Goal: Task Accomplishment & Management: Complete application form

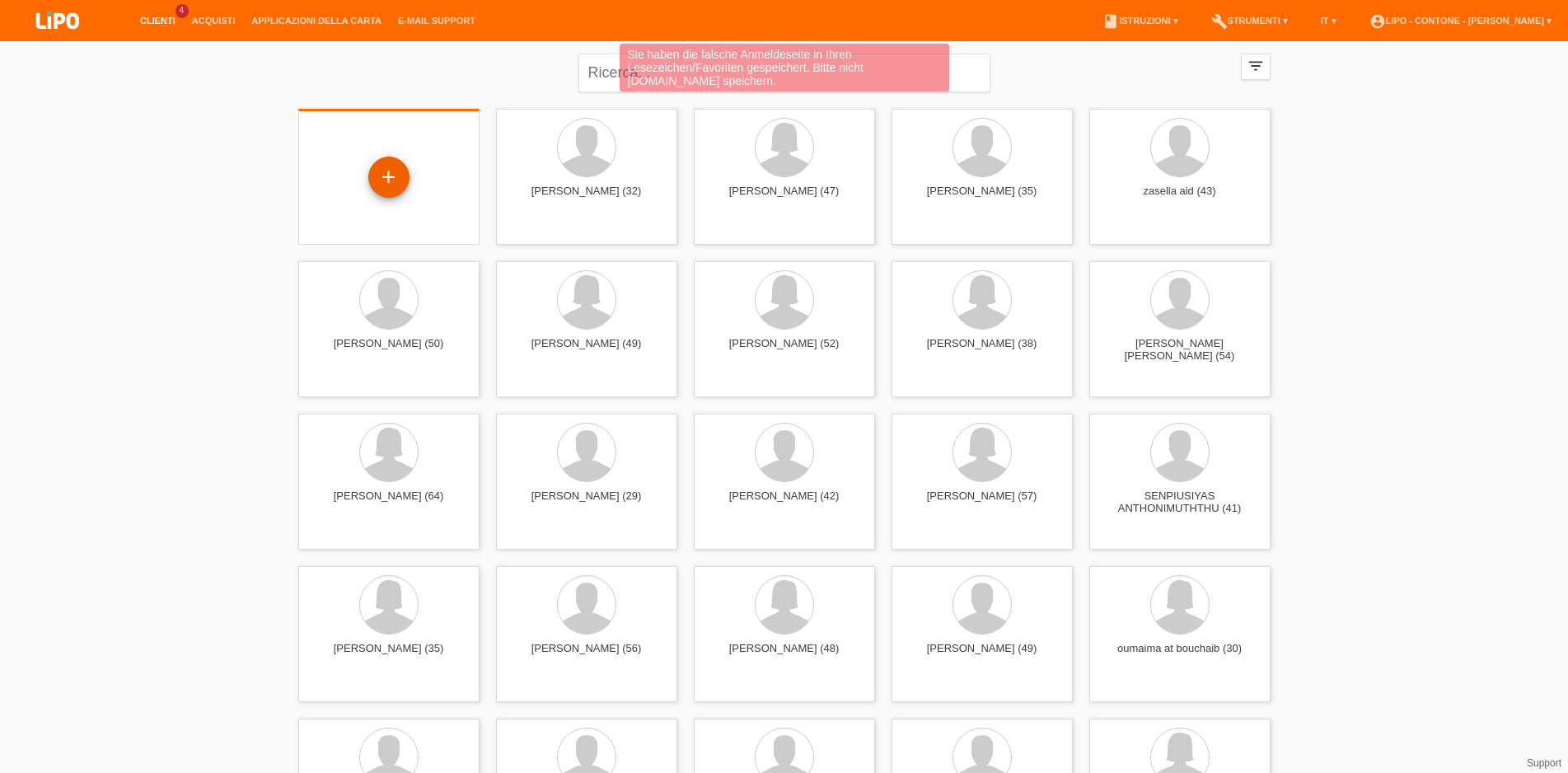
click at [387, 189] on div "+" at bounding box center [389, 176] width 41 height 41
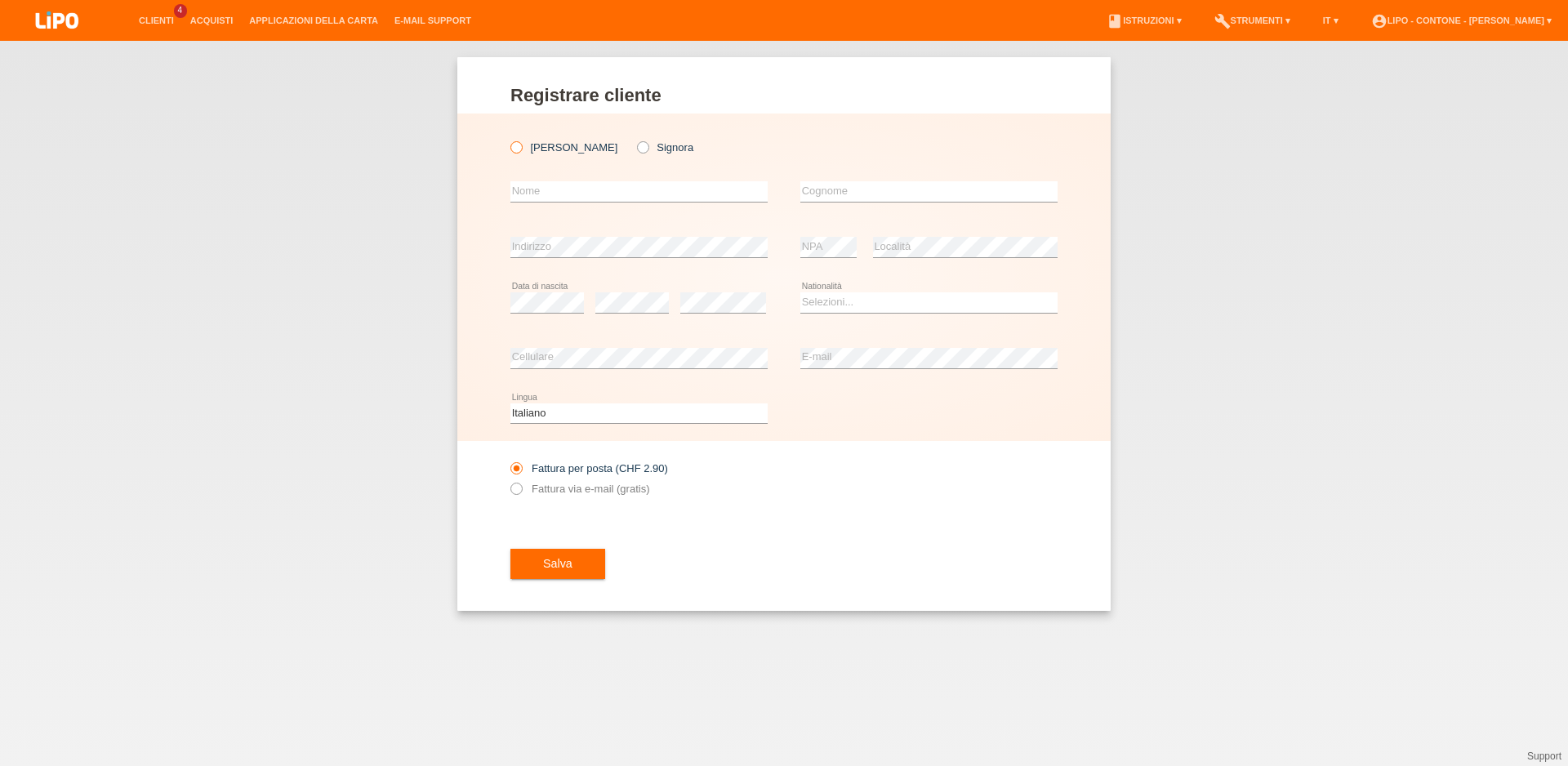
click at [507, 138] on icon at bounding box center [507, 138] width 0 height 0
drag, startPoint x: 522, startPoint y: 167, endPoint x: 523, endPoint y: 153, distance: 14.0
click at [523, 167] on div "error Nome" at bounding box center [639, 191] width 257 height 56
click at [523, 148] on label "Signor" at bounding box center [563, 147] width 107 height 12
click at [521, 148] on input "Signor" at bounding box center [516, 147] width 11 height 11
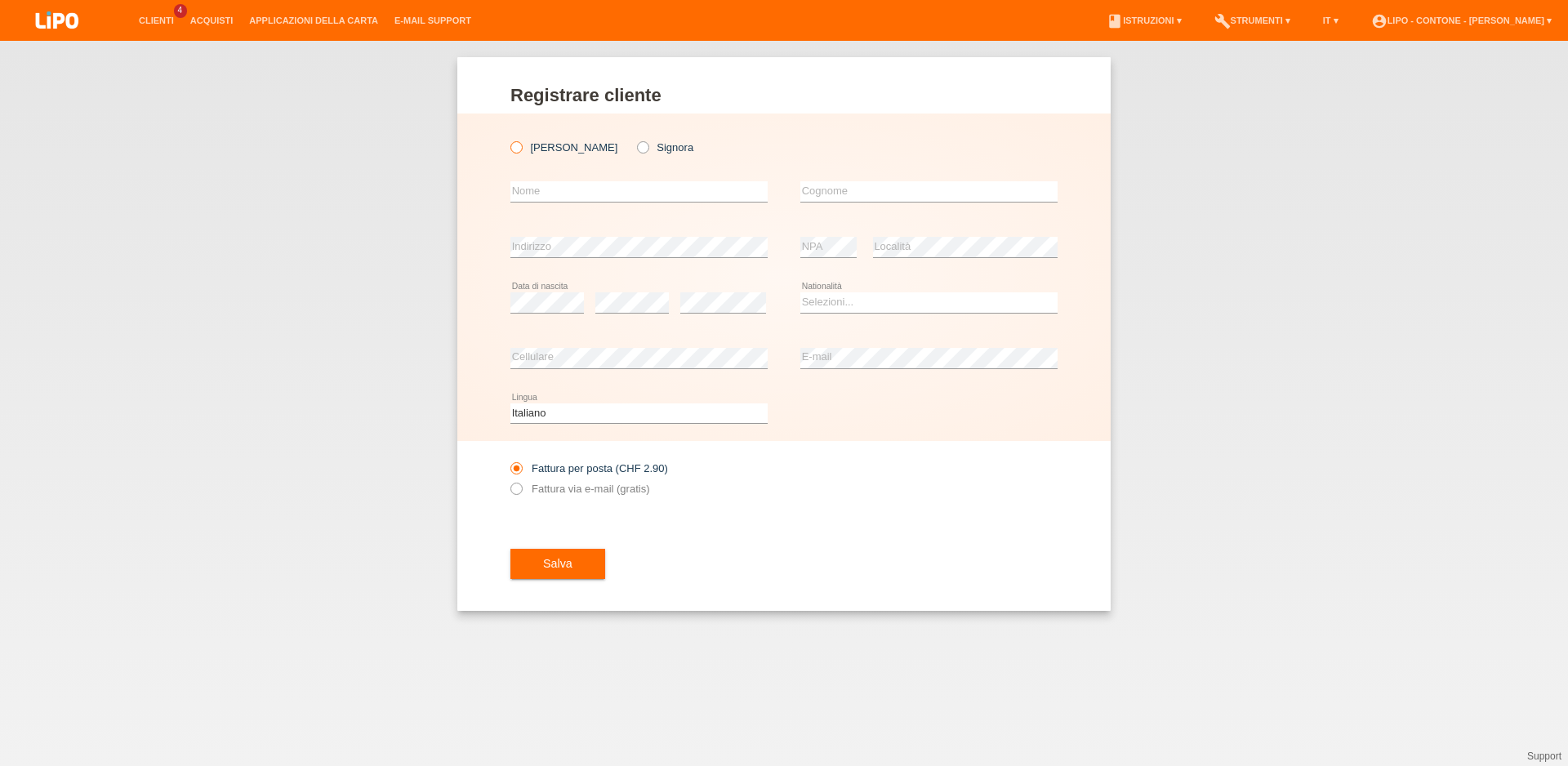
radio input "true"
click at [559, 179] on div "error Nome" at bounding box center [639, 191] width 257 height 56
click at [586, 190] on input "text" at bounding box center [639, 191] width 257 height 20
drag, startPoint x: 555, startPoint y: 198, endPoint x: 429, endPoint y: 189, distance: 126.3
click at [510, 189] on input "brhim" at bounding box center [639, 191] width 257 height 20
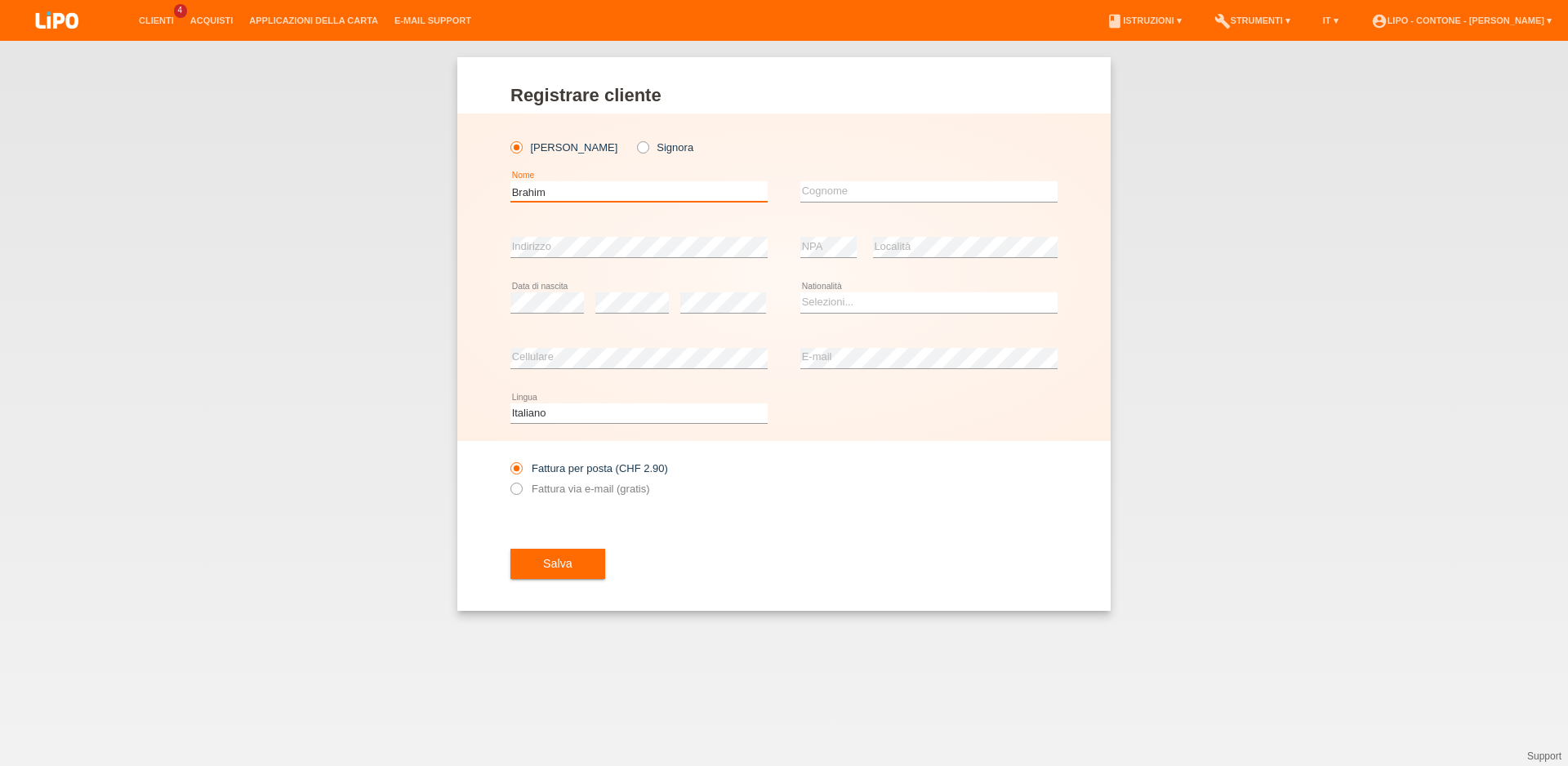
type input "Brahim"
click at [825, 191] on input "text" at bounding box center [928, 191] width 257 height 20
type input "s"
type input "Sadrija"
click at [800, 292] on select "Selezioni... Svizzera Austria Germania Liechtenstein ------------ Afghanistan A…" at bounding box center [928, 302] width 257 height 20
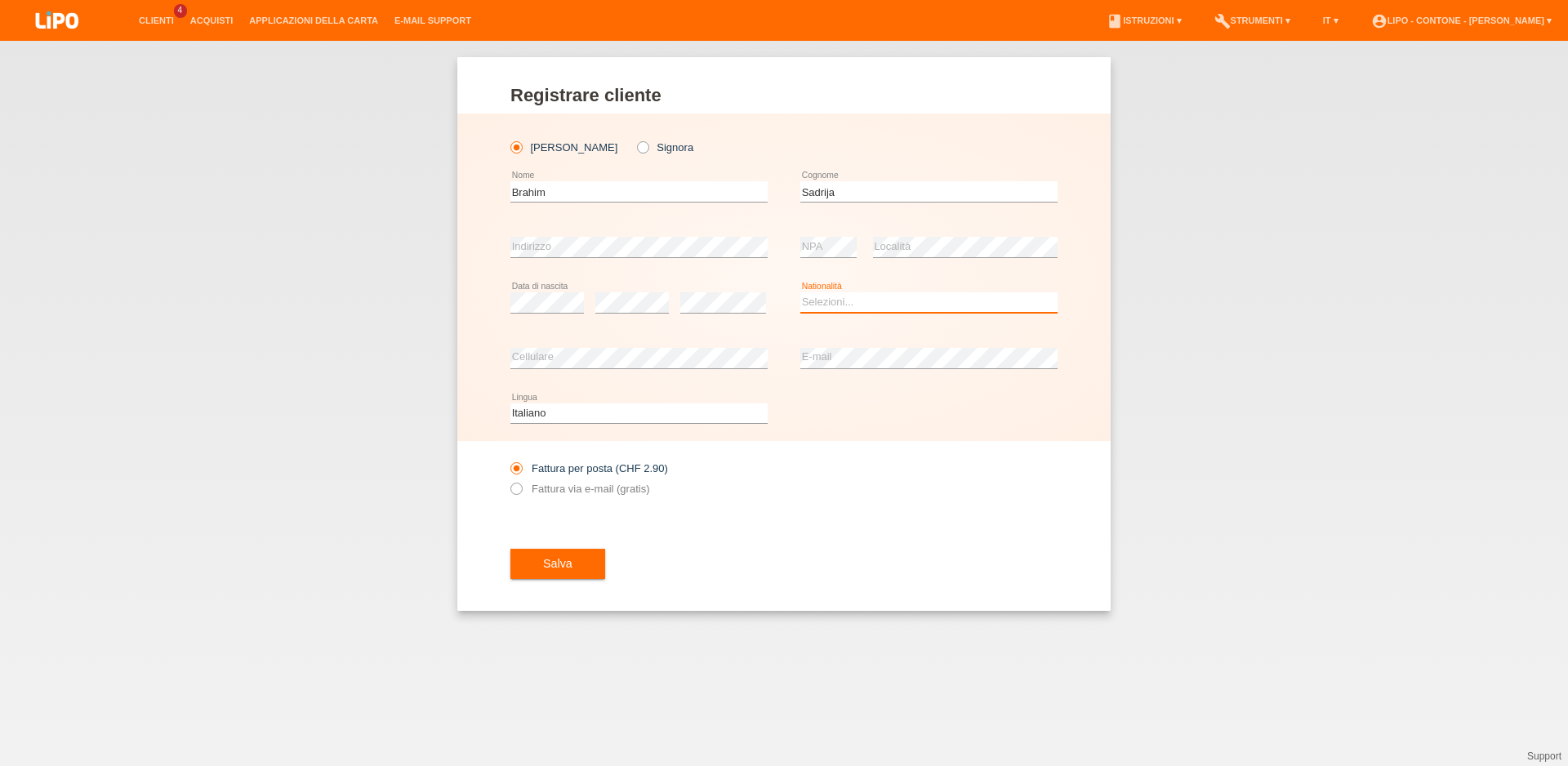
select select "CH"
click at [0, 0] on option "Svizzera" at bounding box center [0, 0] width 0 height 0
click at [656, 370] on div "error Cellulare" at bounding box center [639, 358] width 257 height 56
click at [574, 566] on button "Salva" at bounding box center [558, 564] width 95 height 31
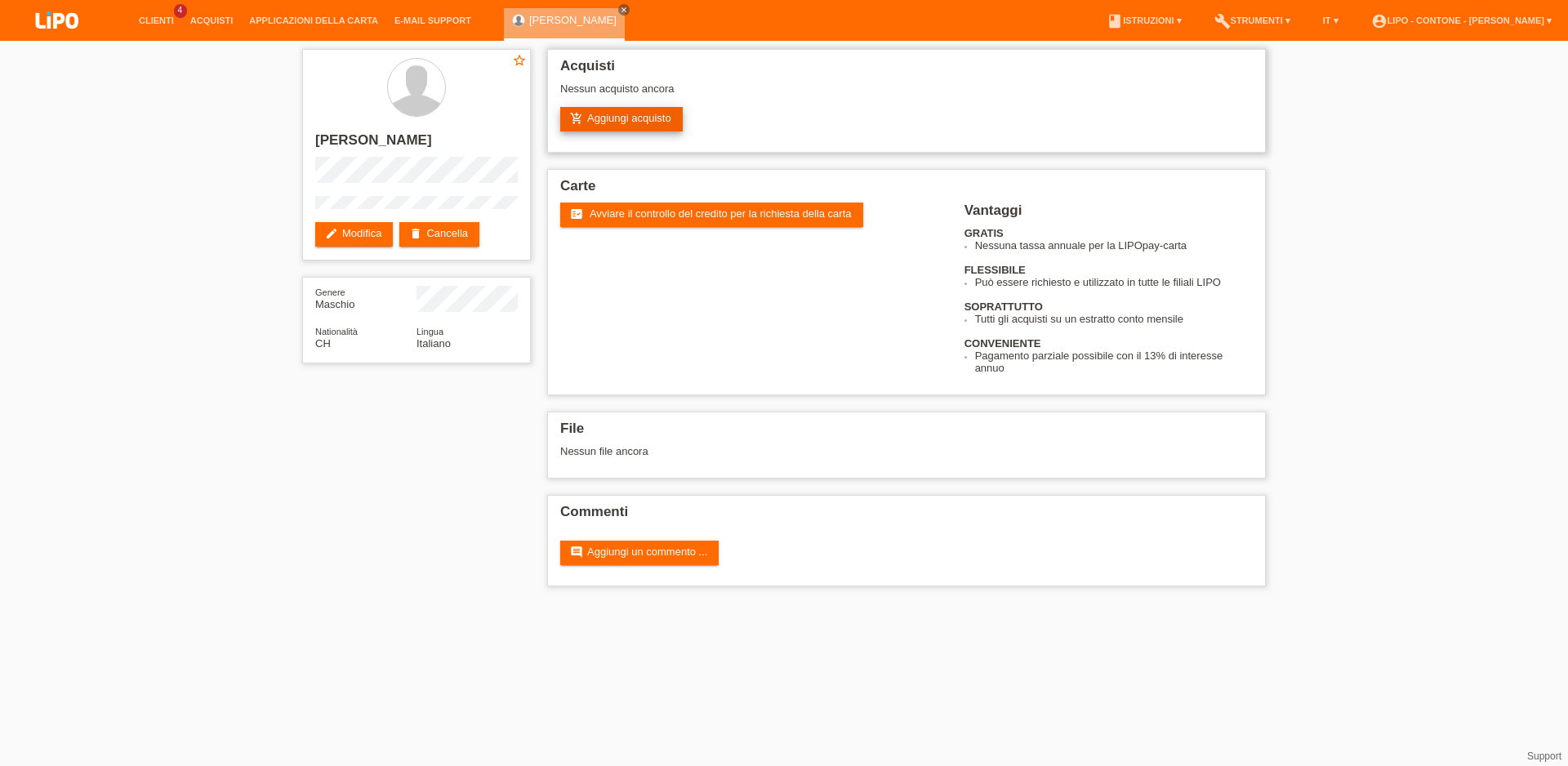
click at [617, 130] on link "add_shopping_cart Aggiungi acquisto" at bounding box center [621, 118] width 122 height 25
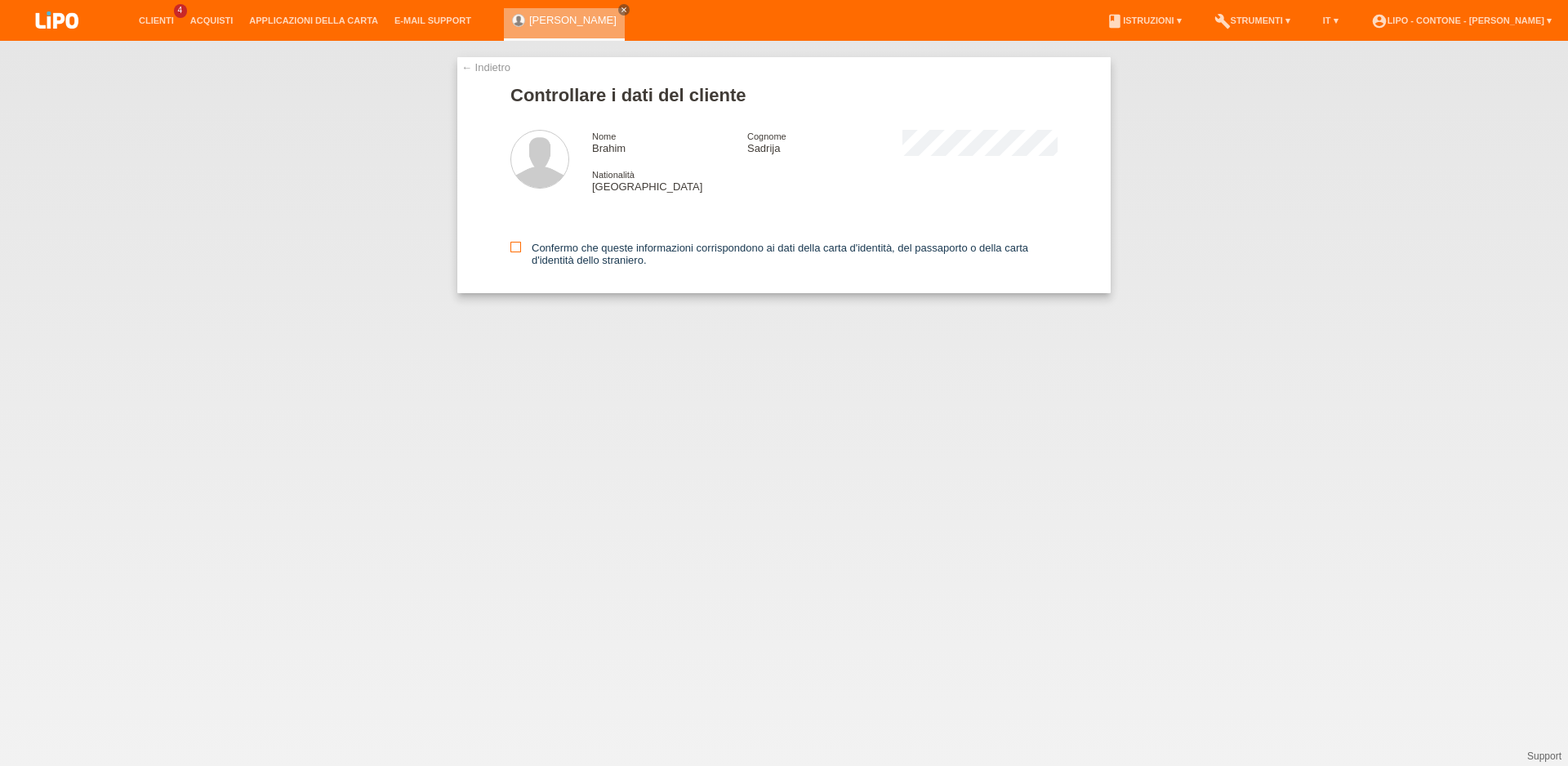
click at [518, 256] on label "Confermo che queste informazioni corrispondono ai dati della carta d'identità, …" at bounding box center [784, 253] width 547 height 25
click at [518, 252] on input "Confermo che queste informazioni corrispondono ai dati della carta d'identità, …" at bounding box center [516, 247] width 11 height 11
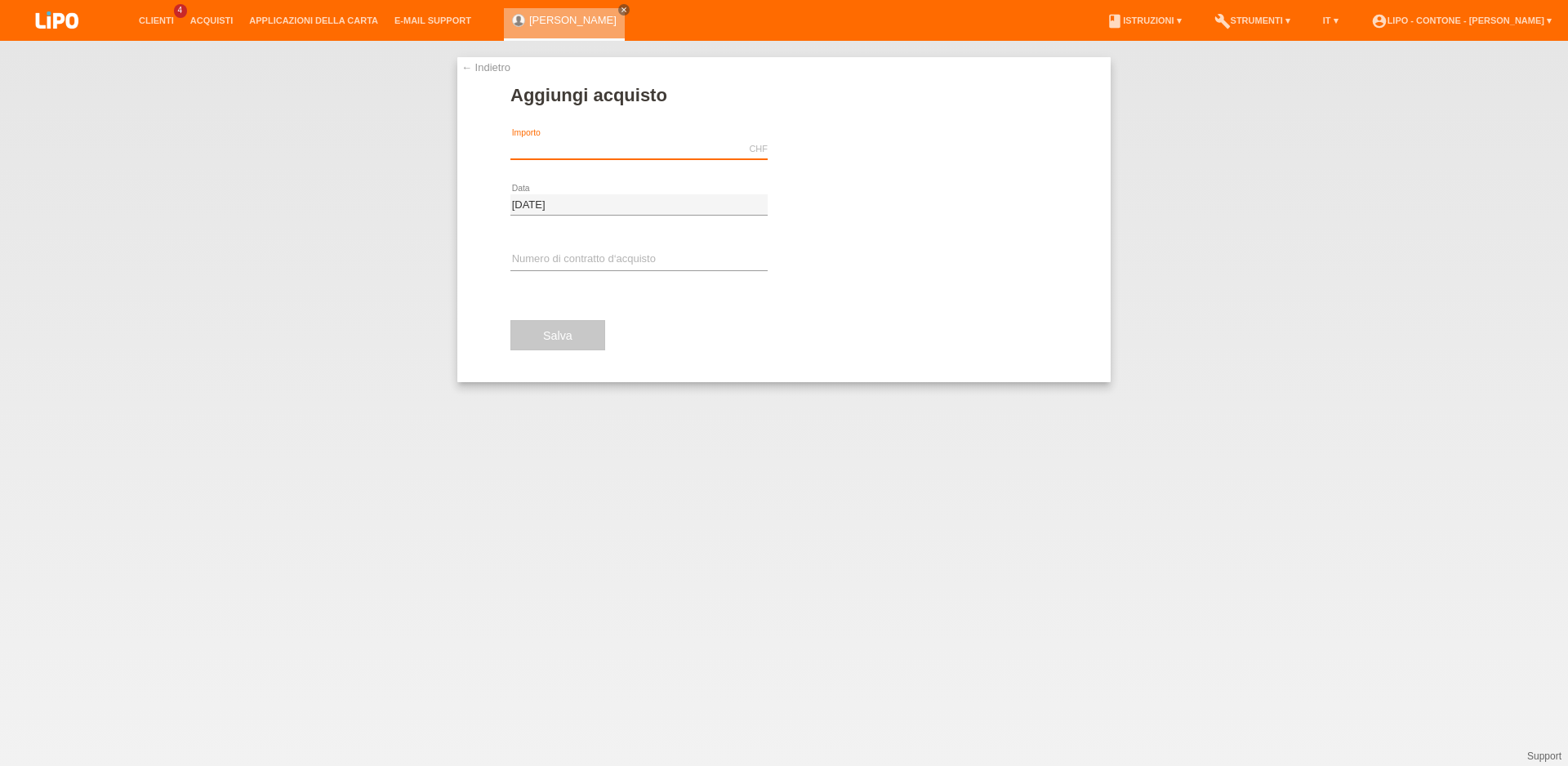
click at [544, 148] on input "text" at bounding box center [639, 148] width 257 height 20
type input "927.75"
click at [527, 239] on div "error Numero [PERSON_NAME] [PERSON_NAME]" at bounding box center [639, 260] width 257 height 56
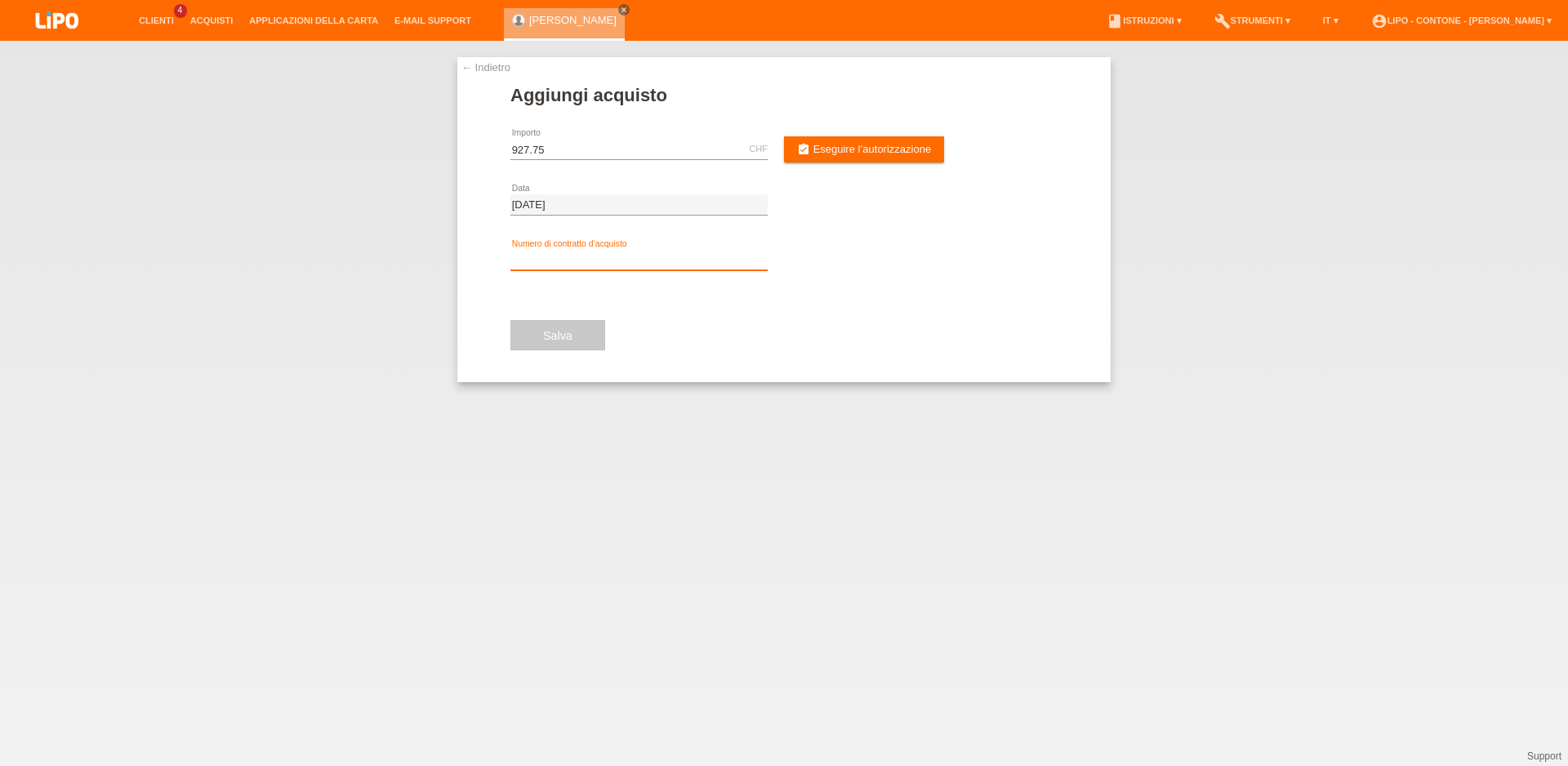
click at [530, 253] on input "text" at bounding box center [639, 260] width 257 height 20
type input "xm0rsj"
click at [821, 153] on span "Eseguire l’autorizzazione" at bounding box center [873, 148] width 118 height 12
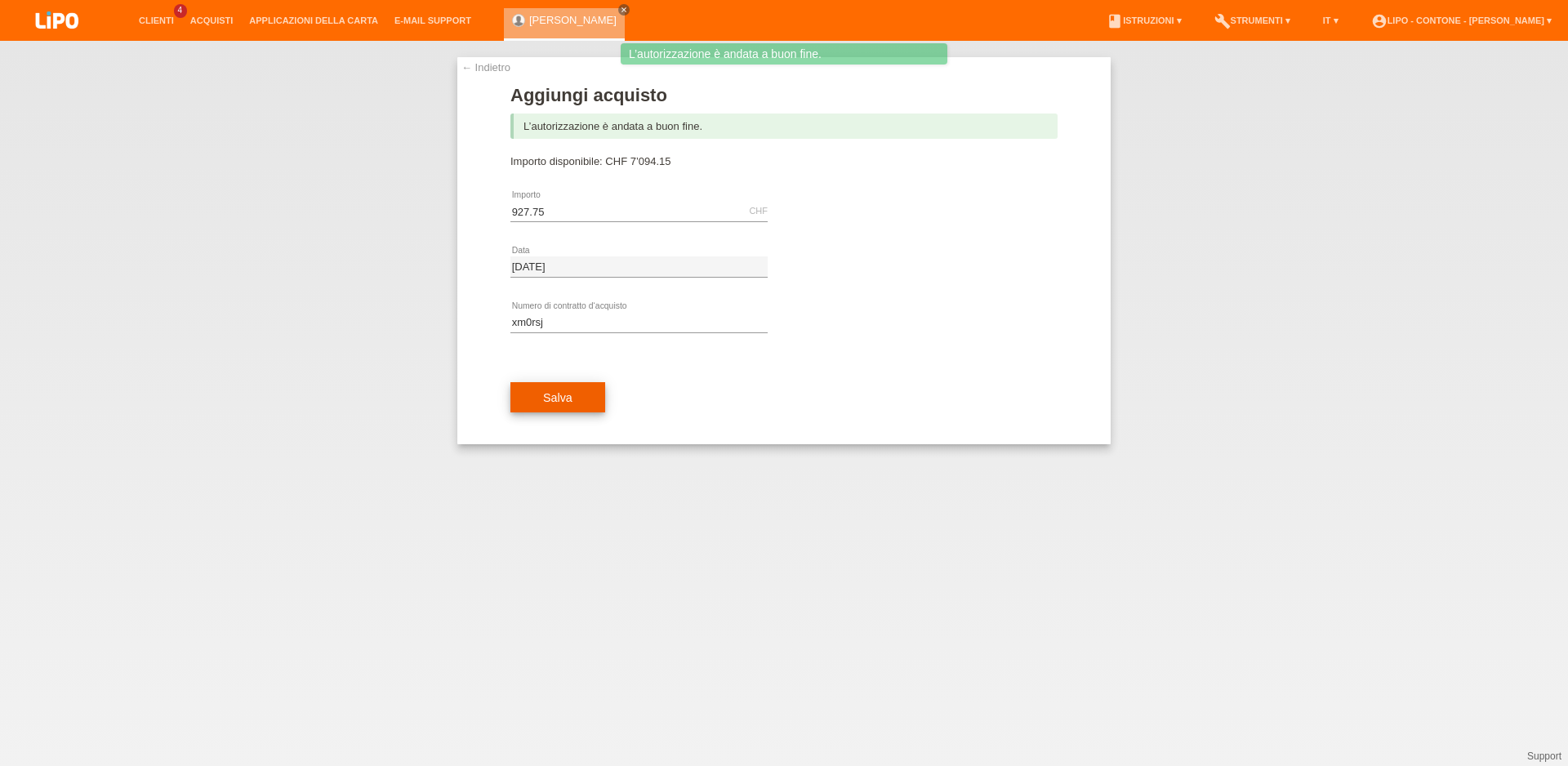
click at [579, 402] on button "Salva" at bounding box center [558, 397] width 95 height 31
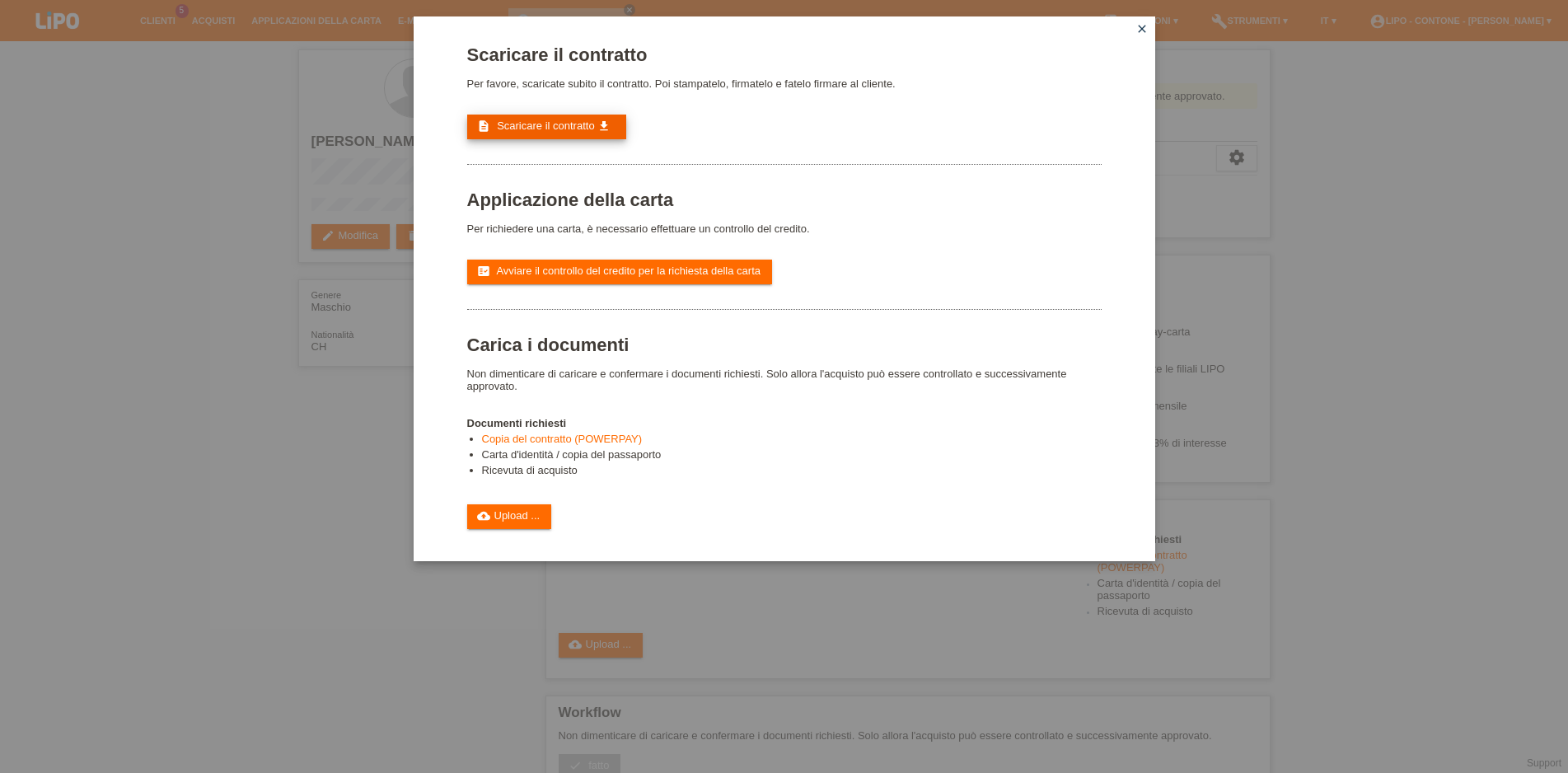
click at [606, 132] on icon "get_app" at bounding box center [604, 126] width 13 height 13
click at [531, 529] on link "cloud_upload Upload ..." at bounding box center [509, 516] width 85 height 25
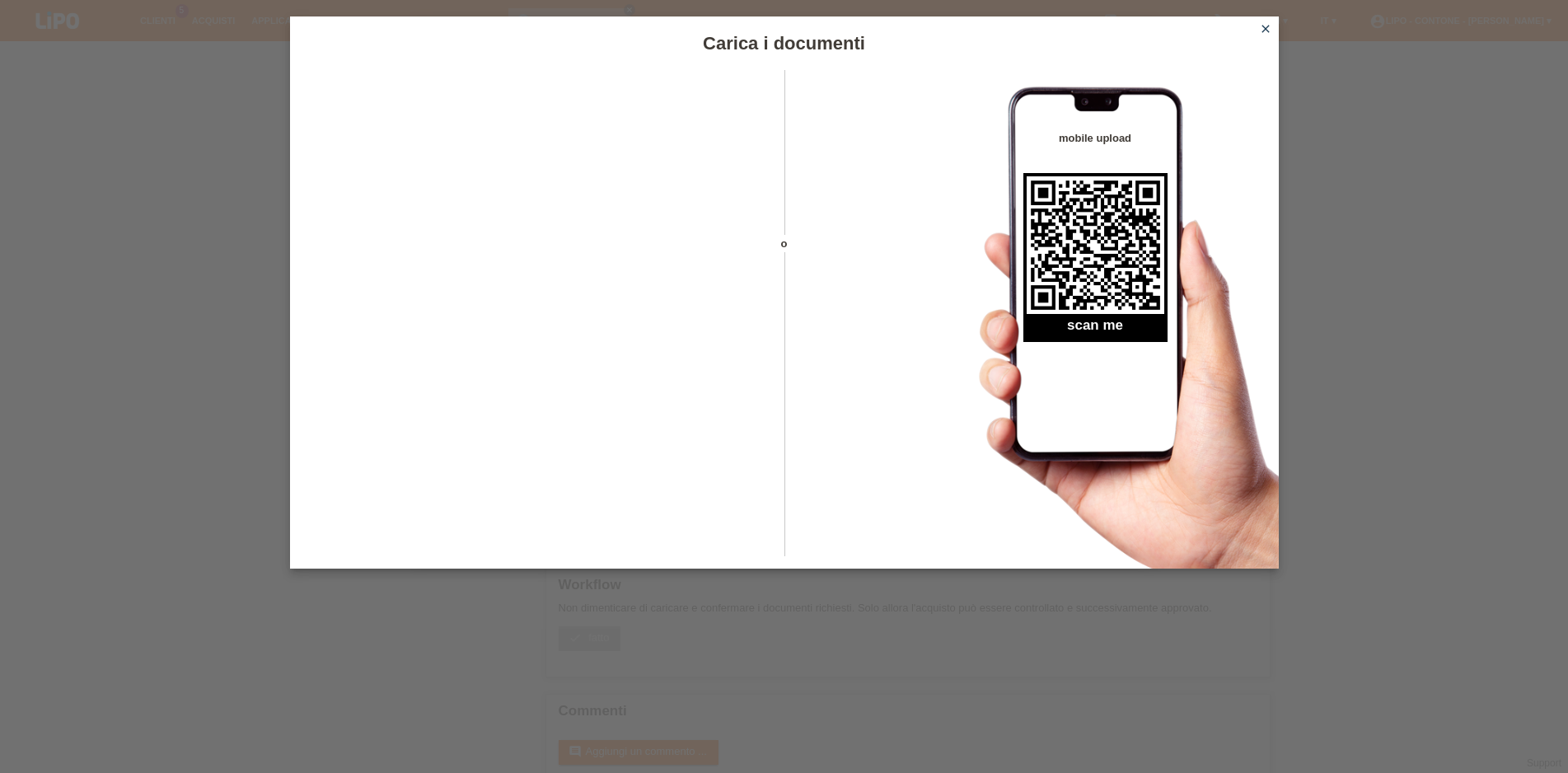
scroll to position [184, 0]
click at [1264, 30] on icon "close" at bounding box center [1265, 28] width 13 height 13
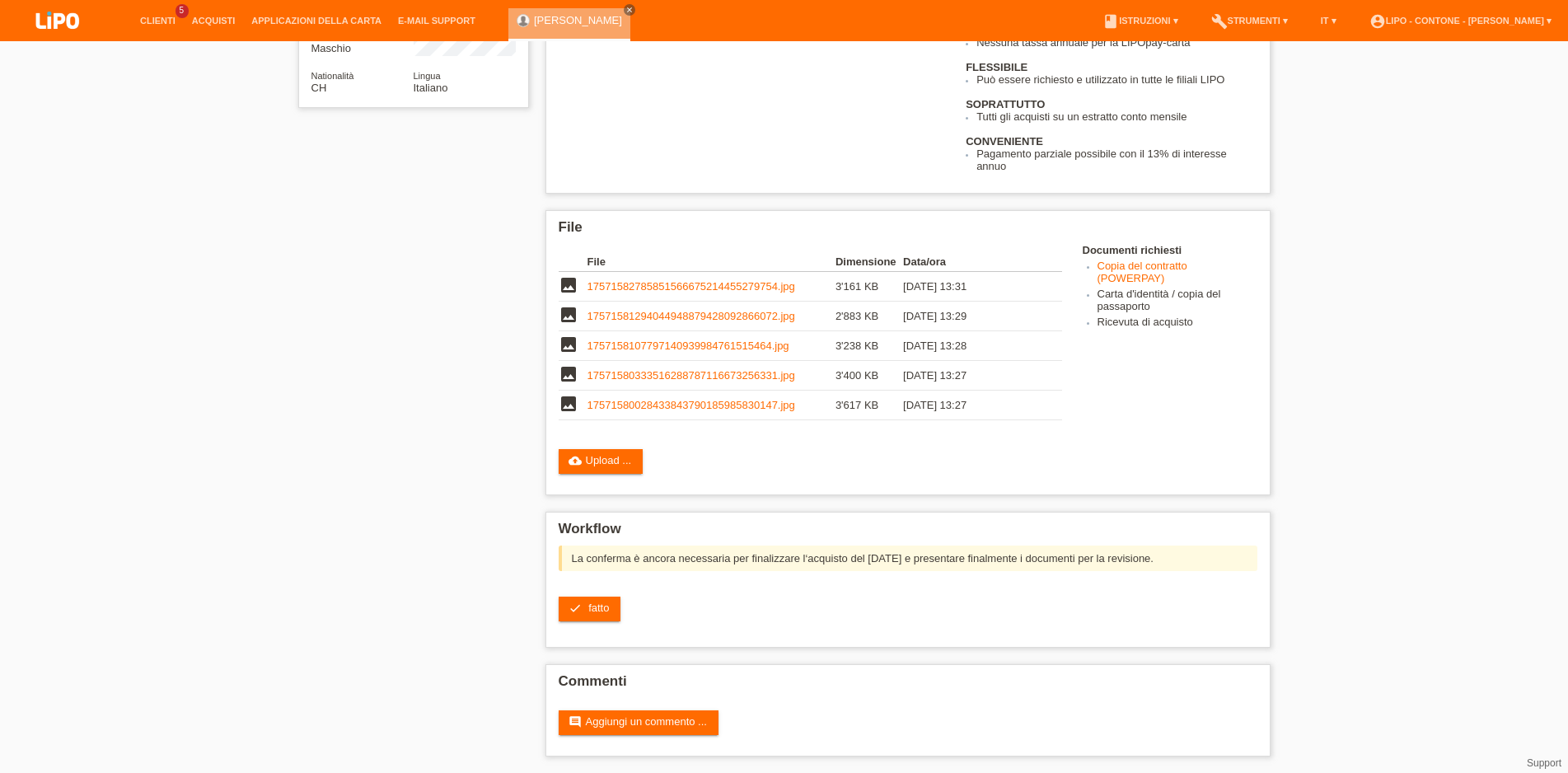
scroll to position [282, 0]
click at [607, 612] on link "check fatto" at bounding box center [590, 608] width 62 height 25
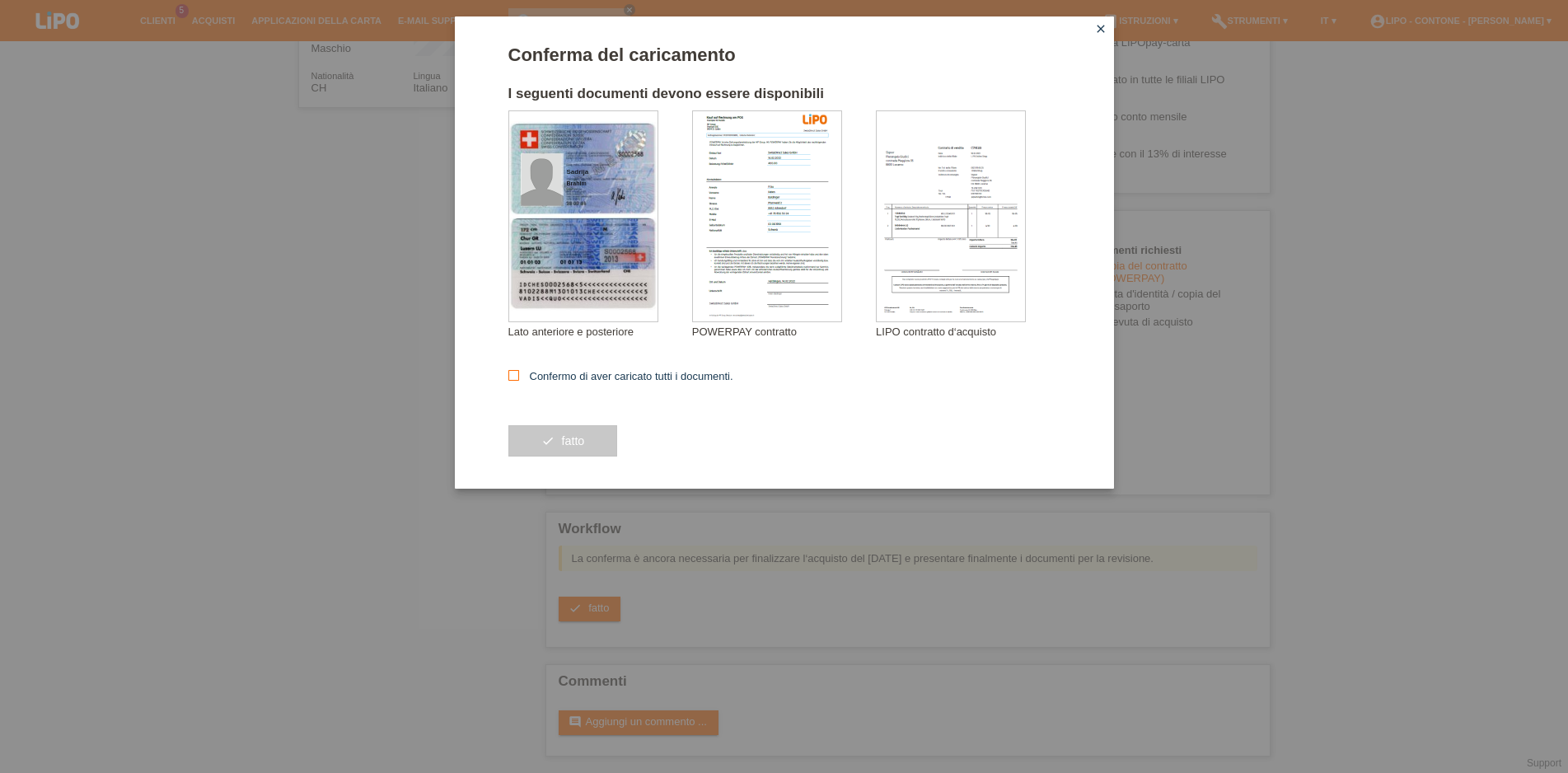
click at [523, 375] on label "Confermo di aver caricato tutti i documenti." at bounding box center [620, 375] width 225 height 12
click at [519, 375] on input "Confermo di aver caricato tutti i documenti." at bounding box center [514, 375] width 11 height 11
checkbox input "true"
click at [575, 437] on span "fatto" at bounding box center [572, 440] width 23 height 13
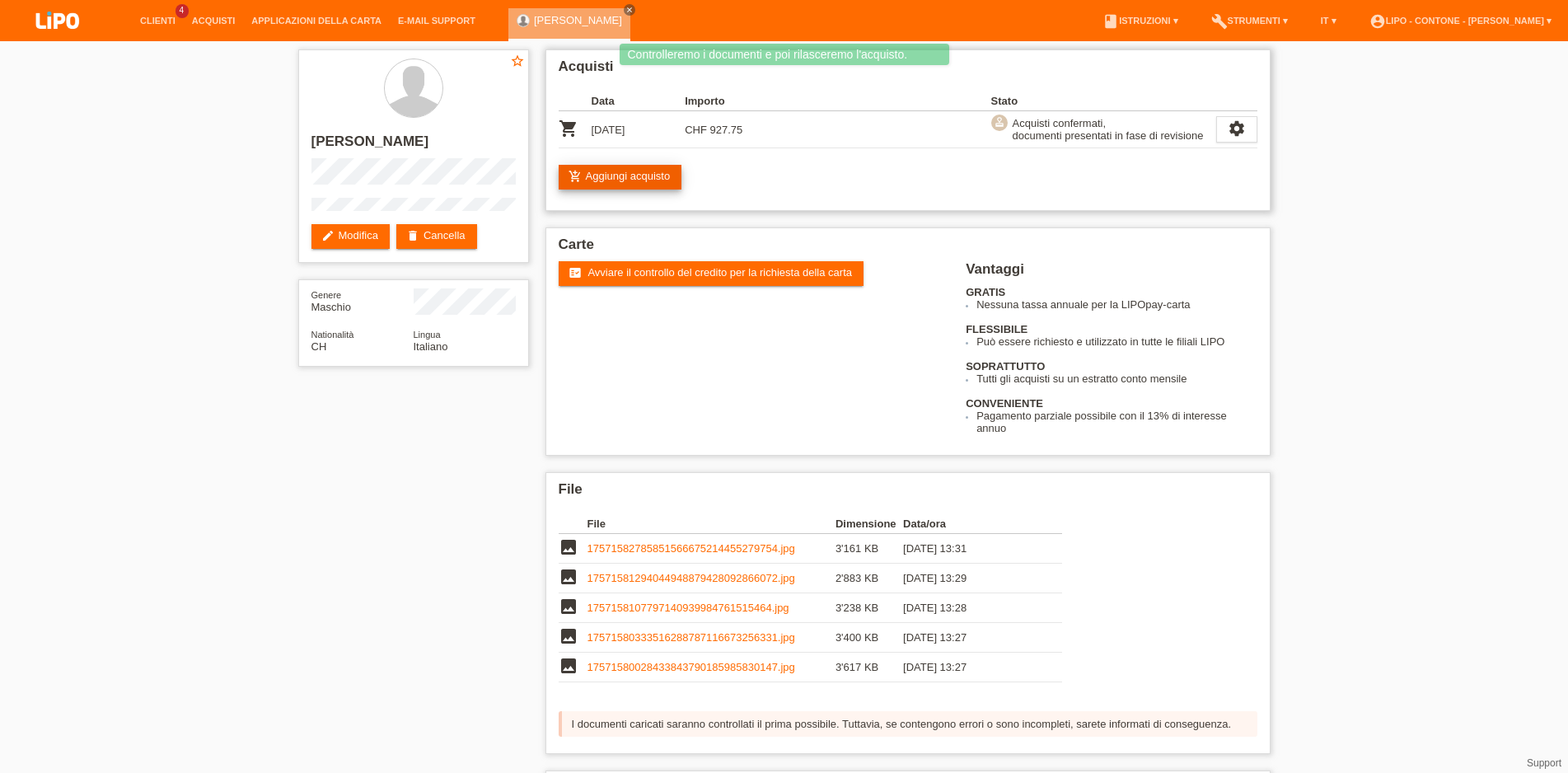
click at [658, 182] on link "add_shopping_cart Aggiungi acquisto" at bounding box center [620, 176] width 123 height 25
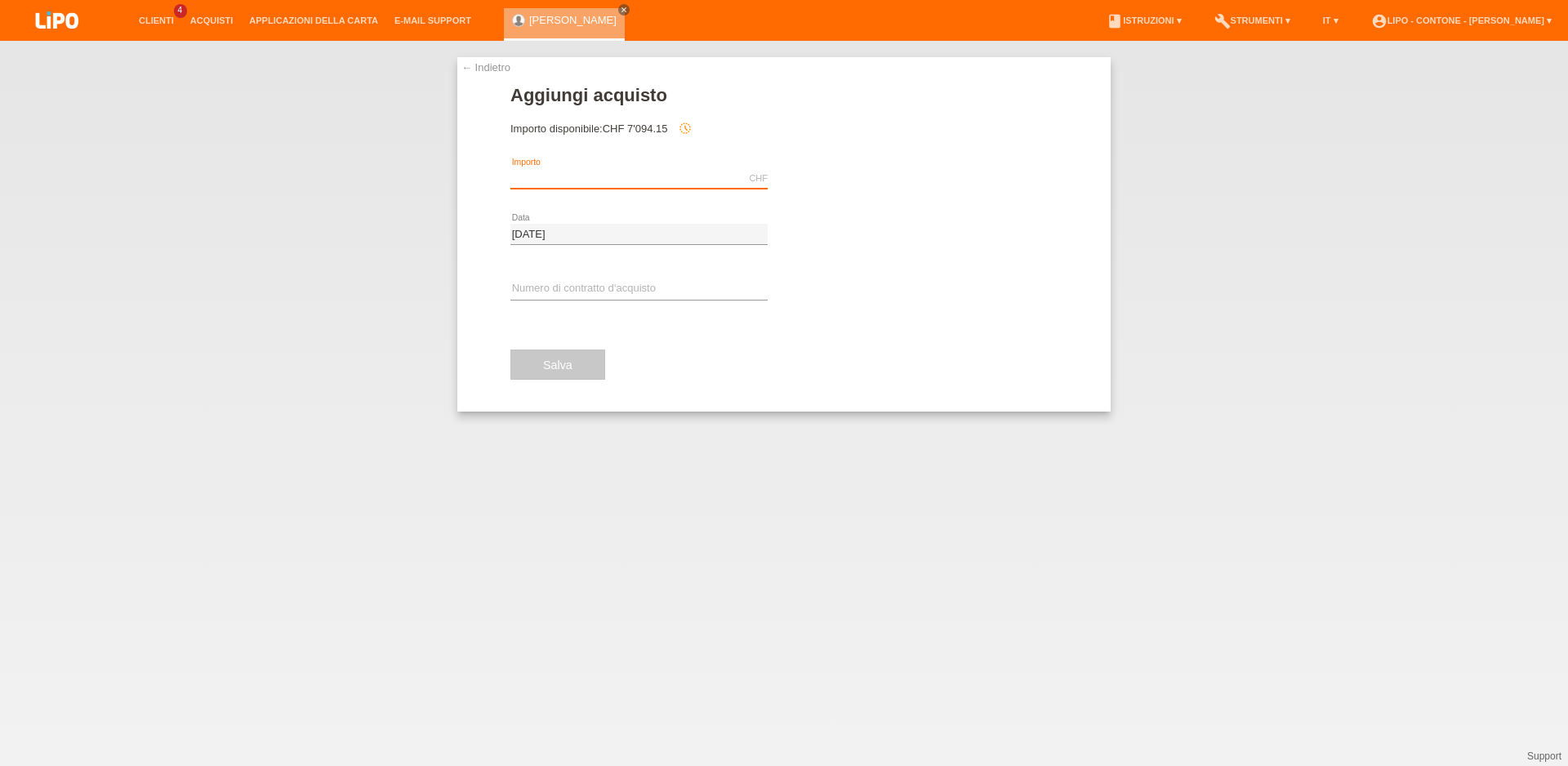
click at [652, 180] on input "text" at bounding box center [639, 179] width 257 height 20
type input "399.25"
click at [679, 273] on div "error Numero [PERSON_NAME] [PERSON_NAME]" at bounding box center [639, 290] width 257 height 56
click at [676, 279] on div "error Numero [PERSON_NAME] [PERSON_NAME]" at bounding box center [639, 290] width 257 height 56
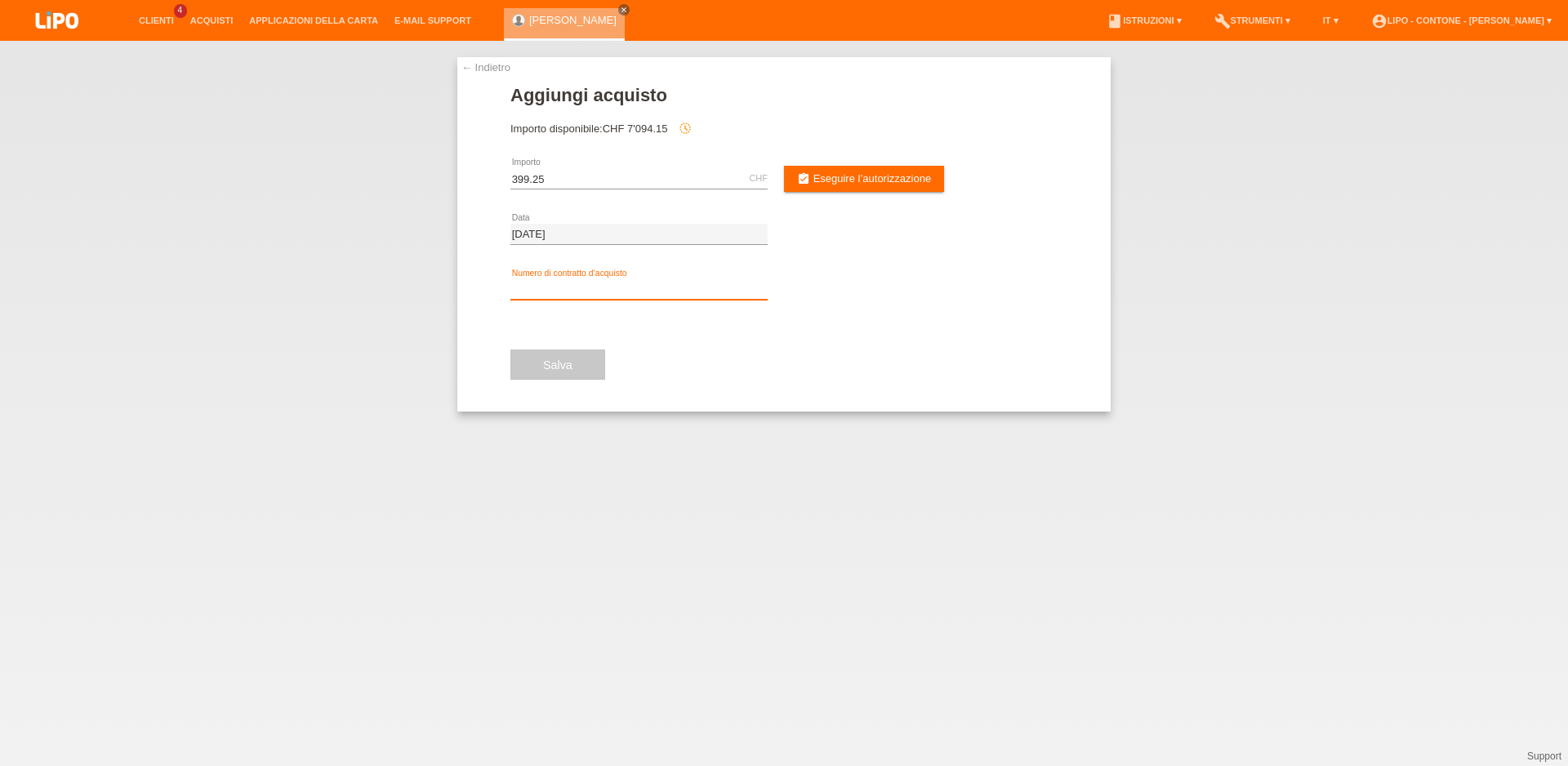
click at [677, 293] on input "text" at bounding box center [639, 290] width 257 height 20
type input "XM0RJ6"
click at [838, 171] on link "assignment_turned_in Eseguire l’autorizzazione" at bounding box center [864, 179] width 160 height 26
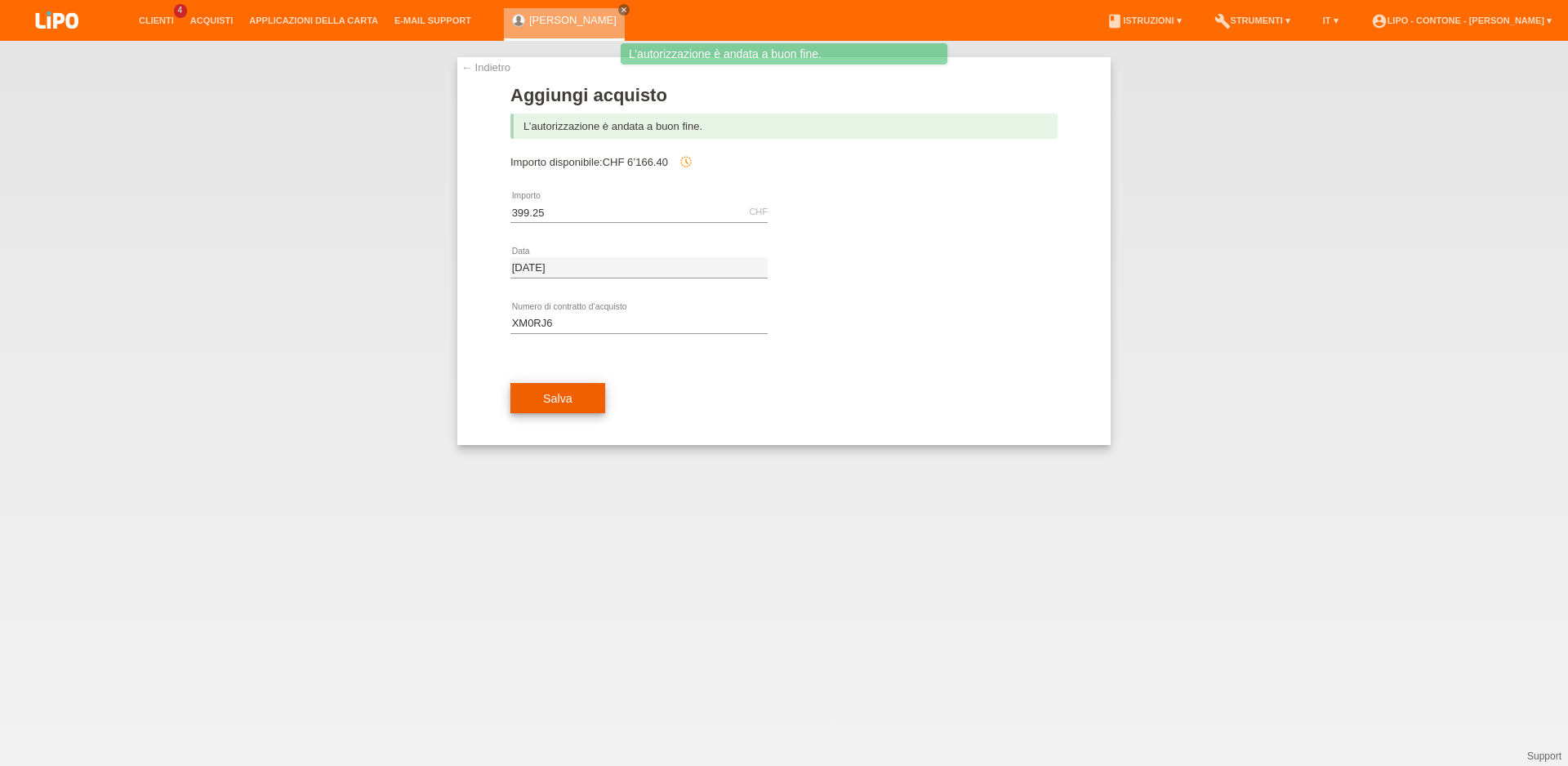
click at [570, 407] on button "Salva" at bounding box center [558, 398] width 95 height 31
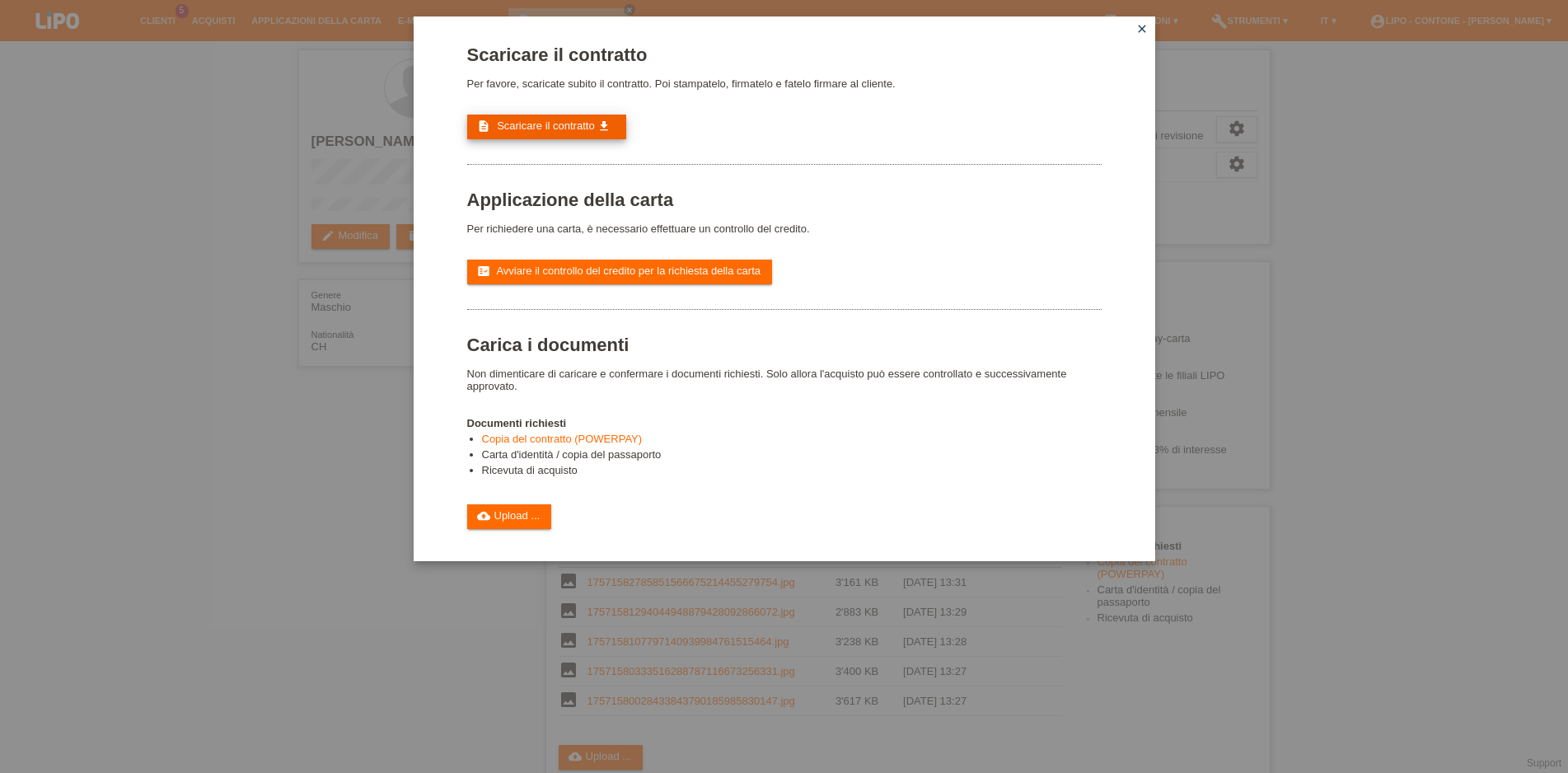
click at [570, 130] on span "Scaricare il contratto" at bounding box center [545, 125] width 98 height 12
click at [517, 529] on link "cloud_upload Upload ..." at bounding box center [509, 516] width 85 height 25
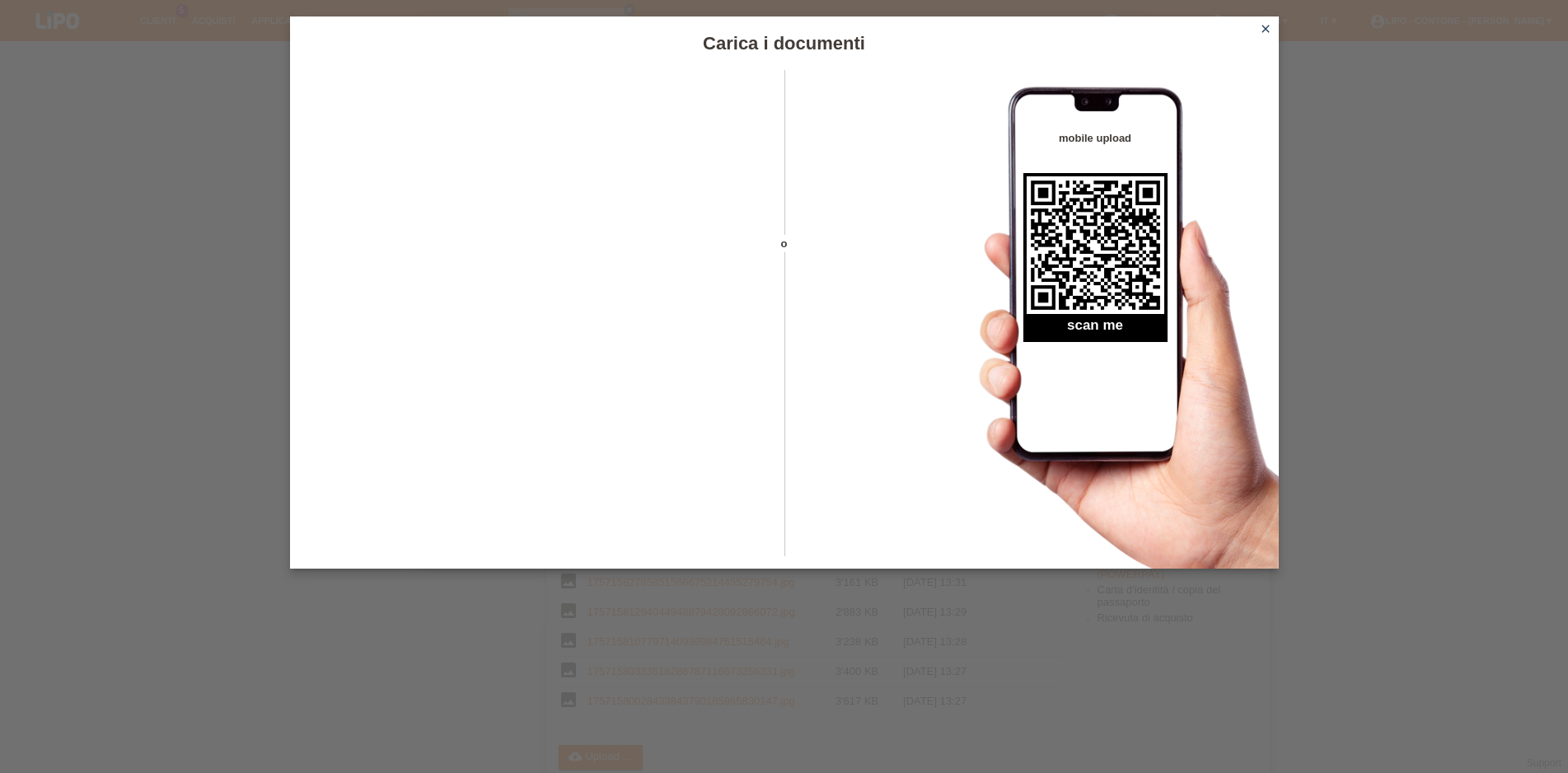
click at [1267, 30] on icon "close" at bounding box center [1265, 28] width 13 height 13
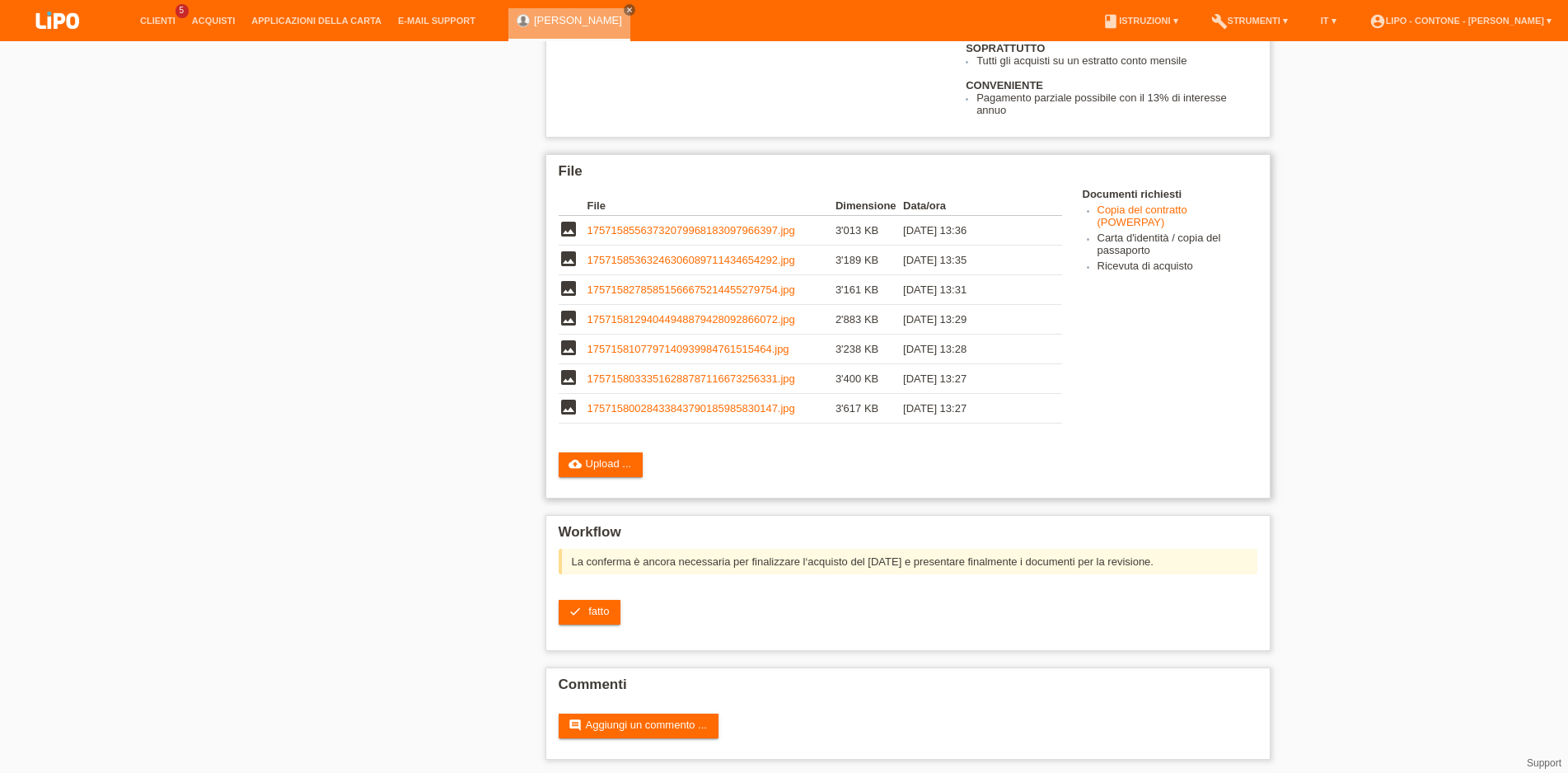
scroll to position [381, 0]
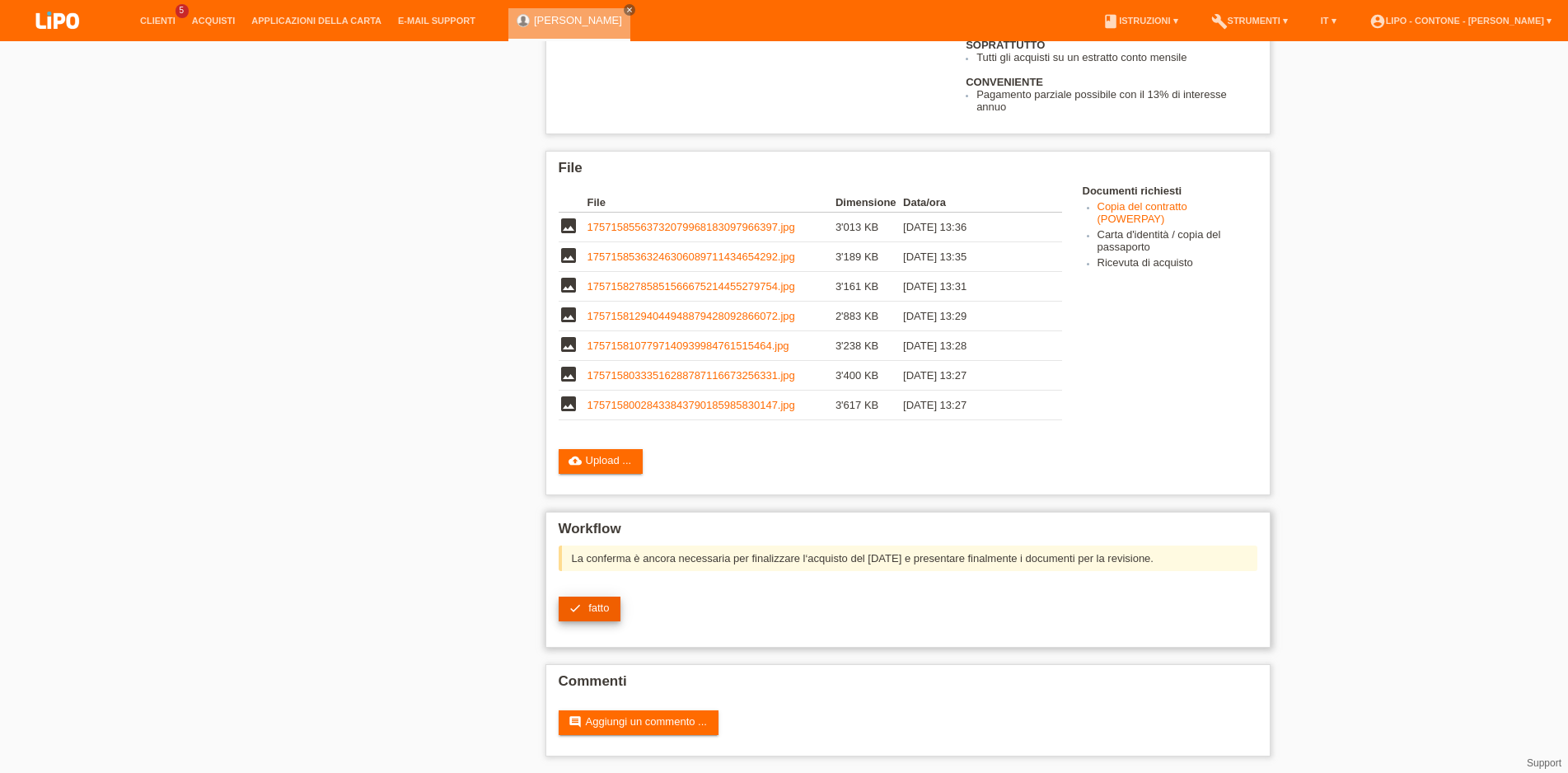
click at [605, 597] on link "check fatto" at bounding box center [590, 608] width 62 height 25
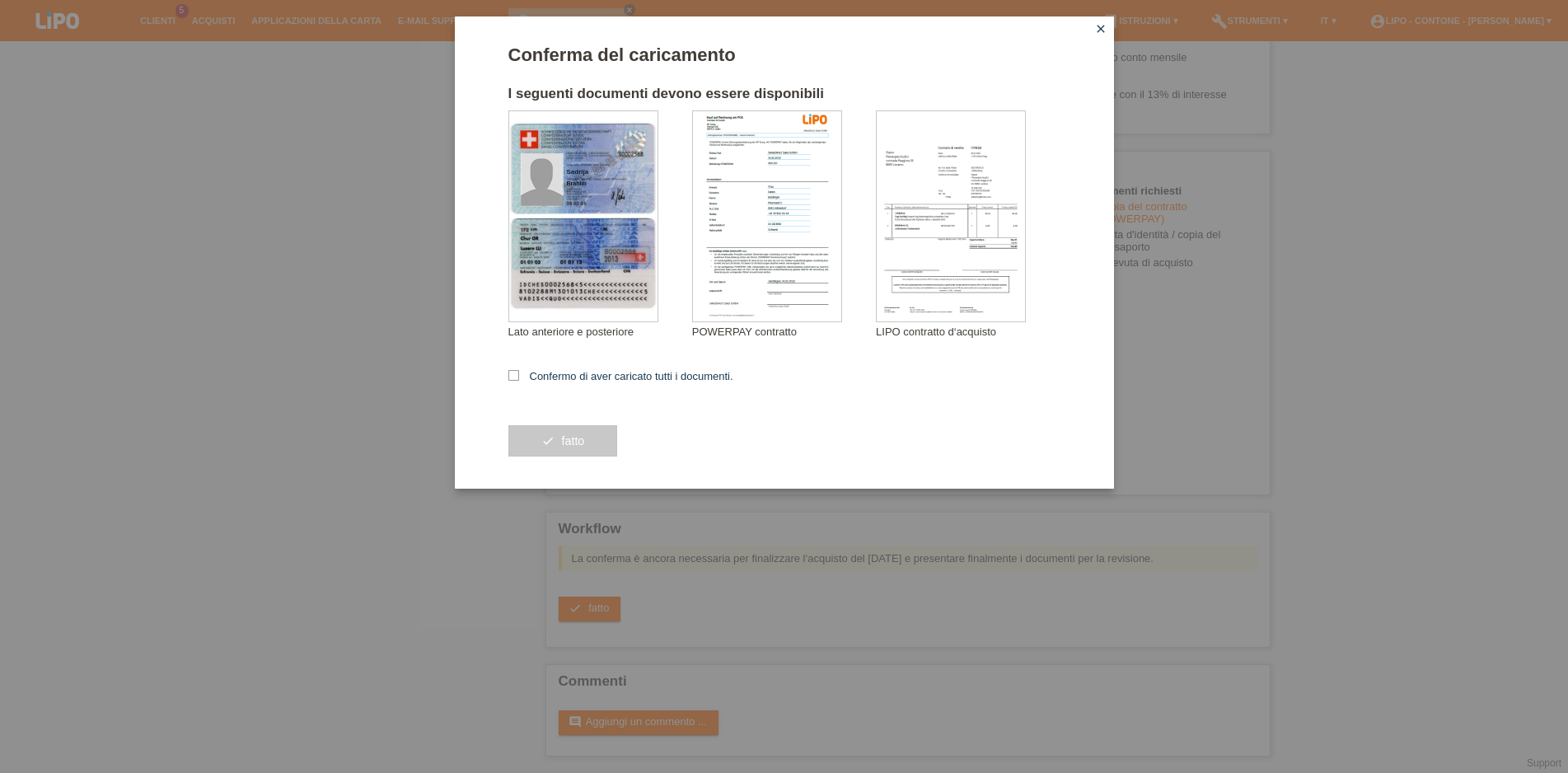
click at [506, 378] on div "Conferma del caricamento I seguenti documenti devono essere disponibili Sadrija…" at bounding box center [784, 253] width 659 height 472
click at [512, 375] on icon at bounding box center [514, 375] width 11 height 11
click at [512, 375] on input "Confermo di aver caricato tutti i documenti." at bounding box center [514, 375] width 11 height 11
checkbox input "true"
click at [568, 442] on span "fatto" at bounding box center [572, 440] width 23 height 13
